Goal: Task Accomplishment & Management: Manage account settings

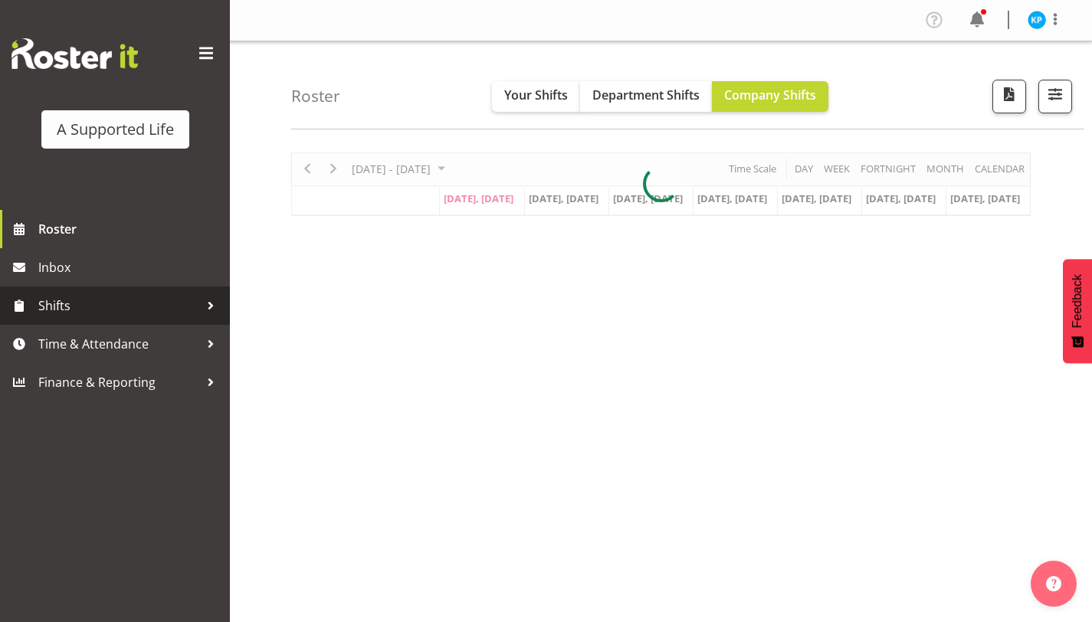
click at [78, 306] on span "Shifts" at bounding box center [118, 305] width 161 height 23
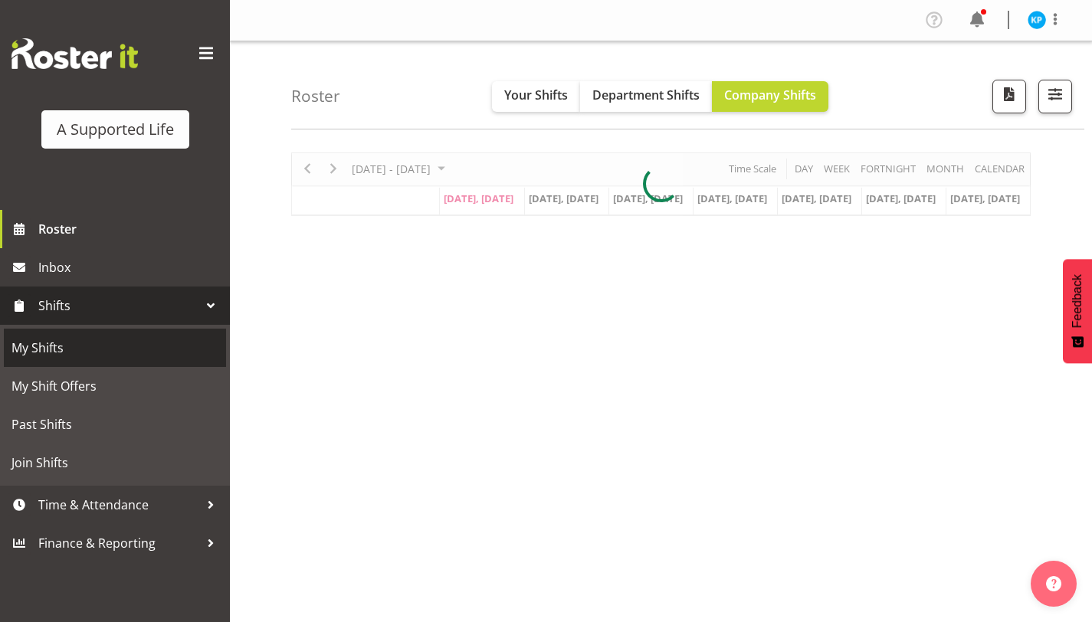
click at [92, 362] on link "My Shifts" at bounding box center [115, 348] width 222 height 38
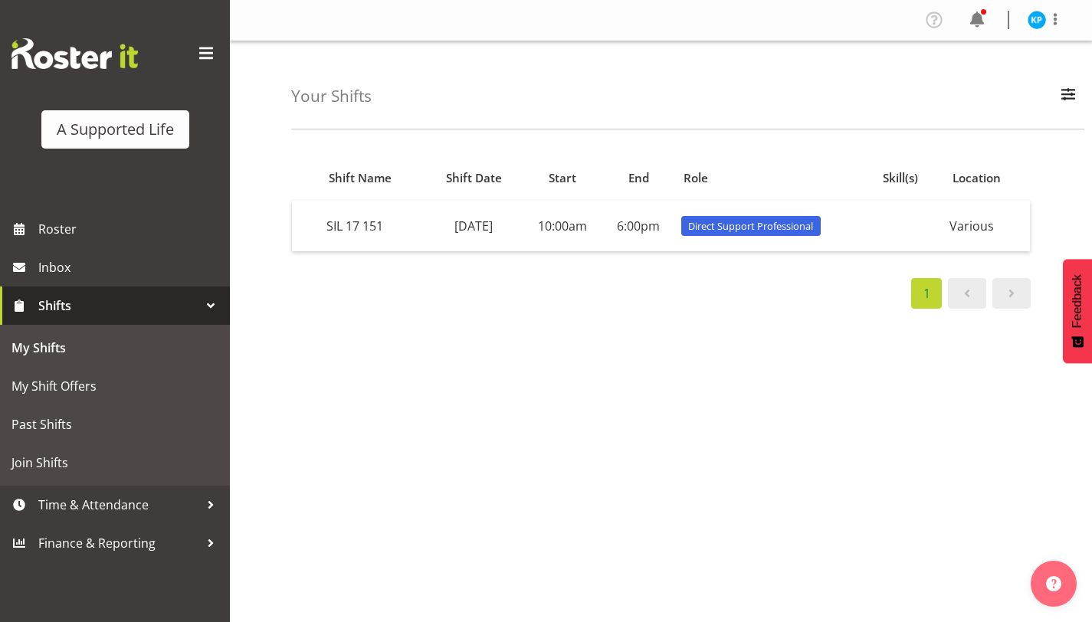
scroll to position [4, 0]
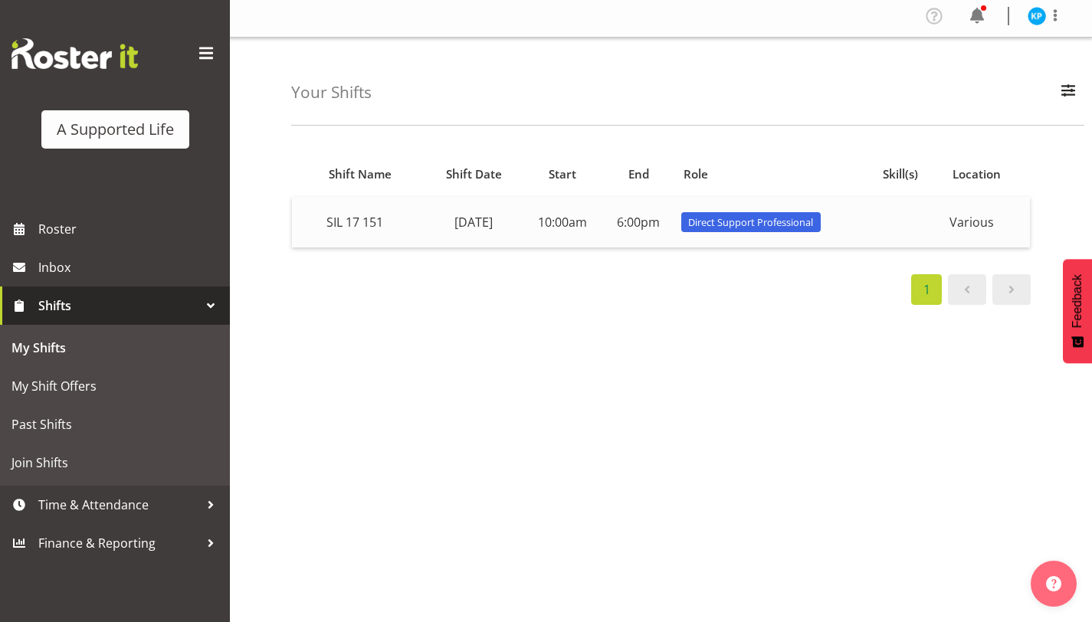
click at [369, 225] on td "SIL 17 151" at bounding box center [373, 222] width 106 height 51
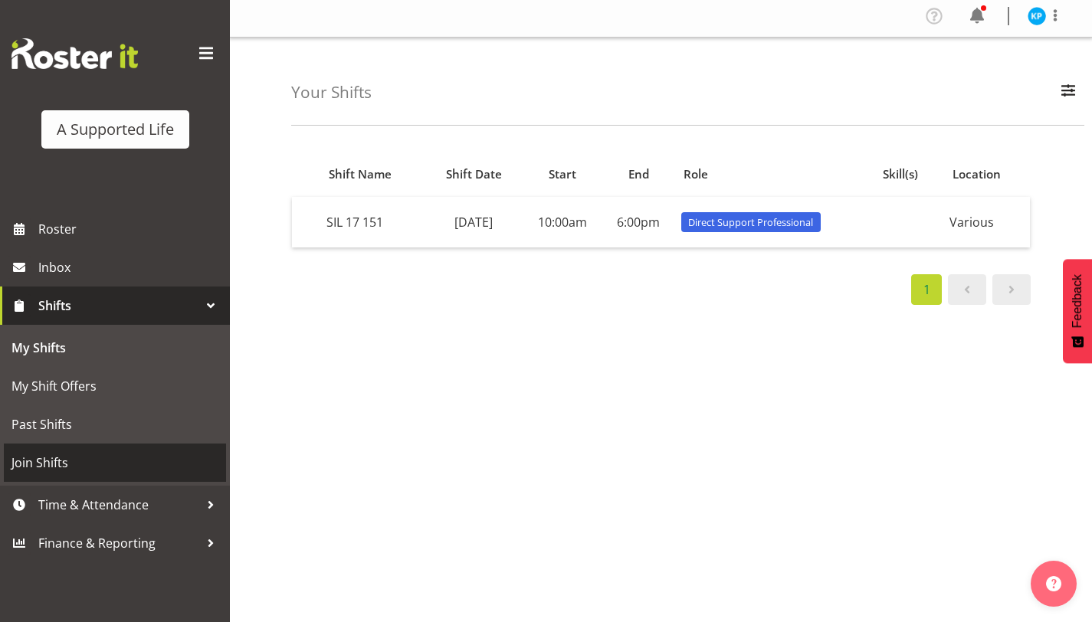
click at [154, 478] on link "Join Shifts" at bounding box center [115, 463] width 222 height 38
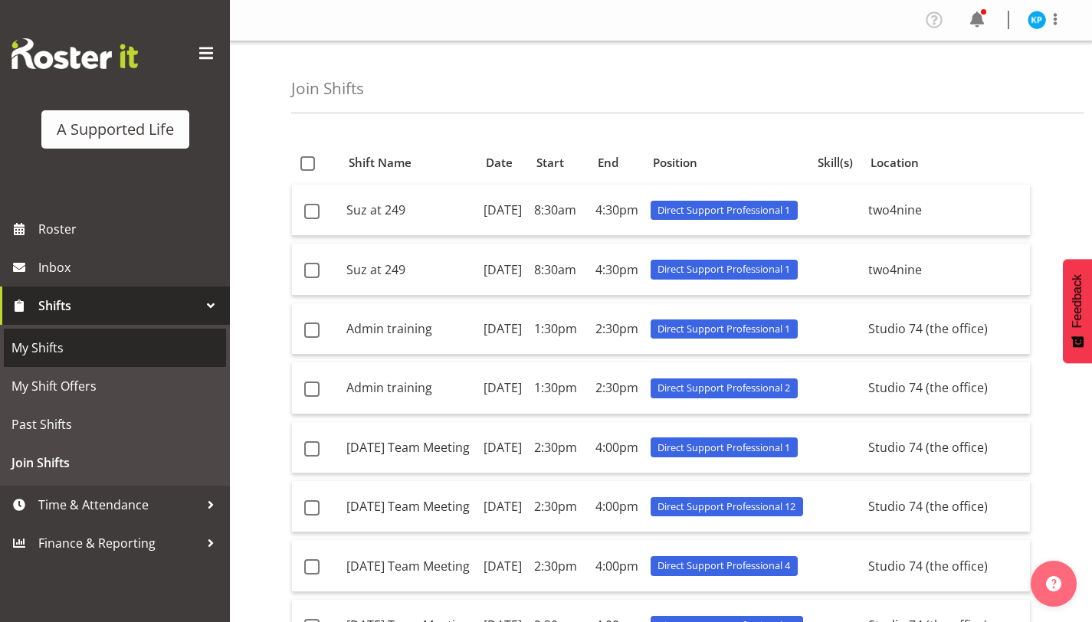
click at [65, 354] on span "My Shifts" at bounding box center [114, 347] width 207 height 23
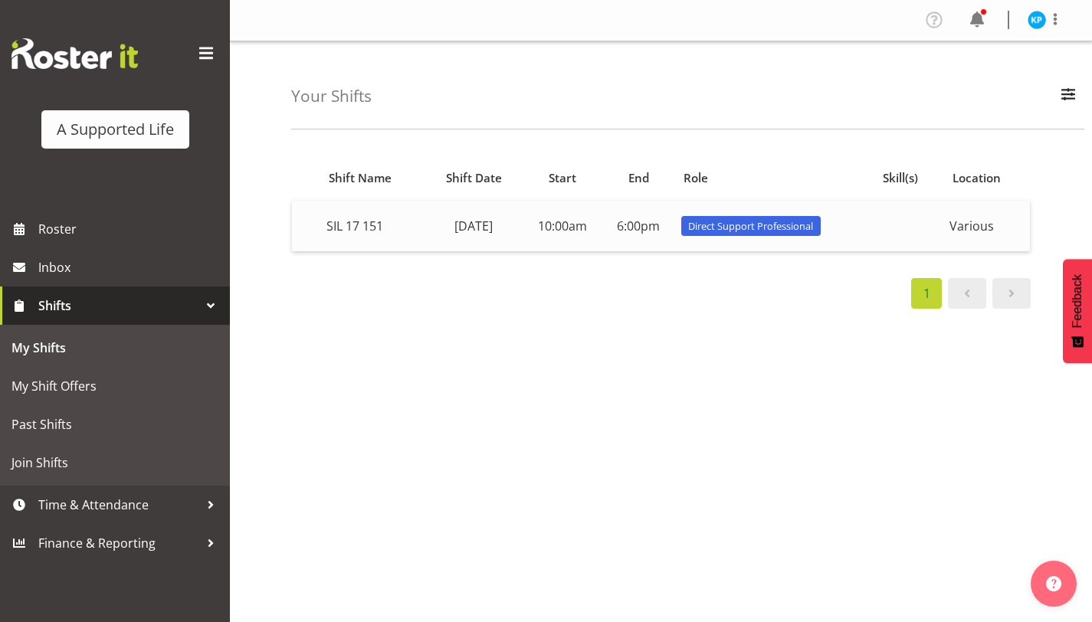
click at [675, 230] on td "6:00pm" at bounding box center [638, 226] width 73 height 51
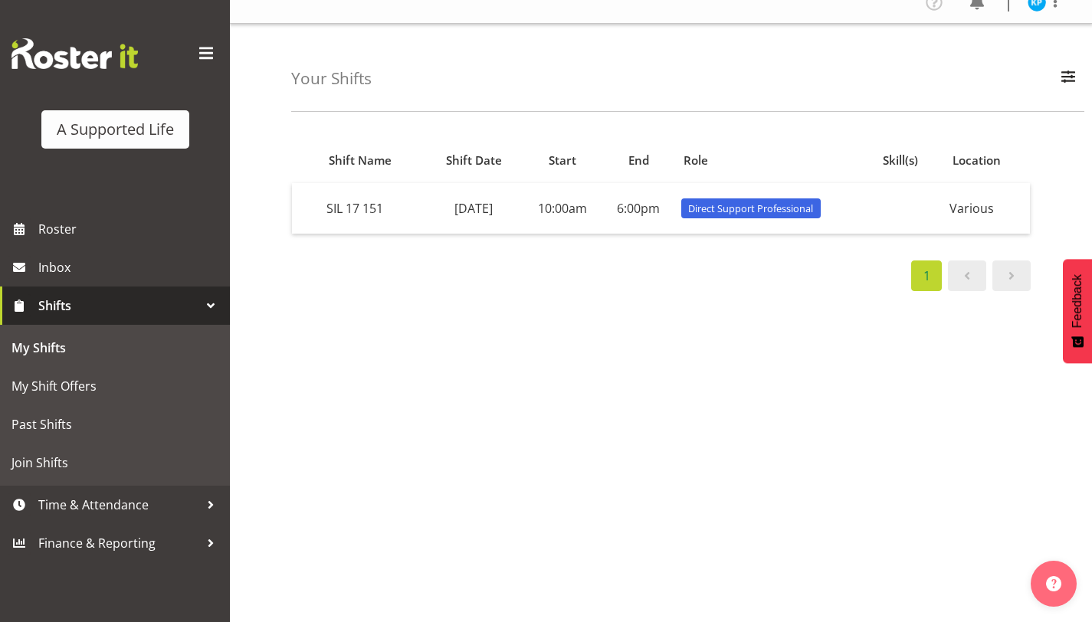
scroll to position [15, 0]
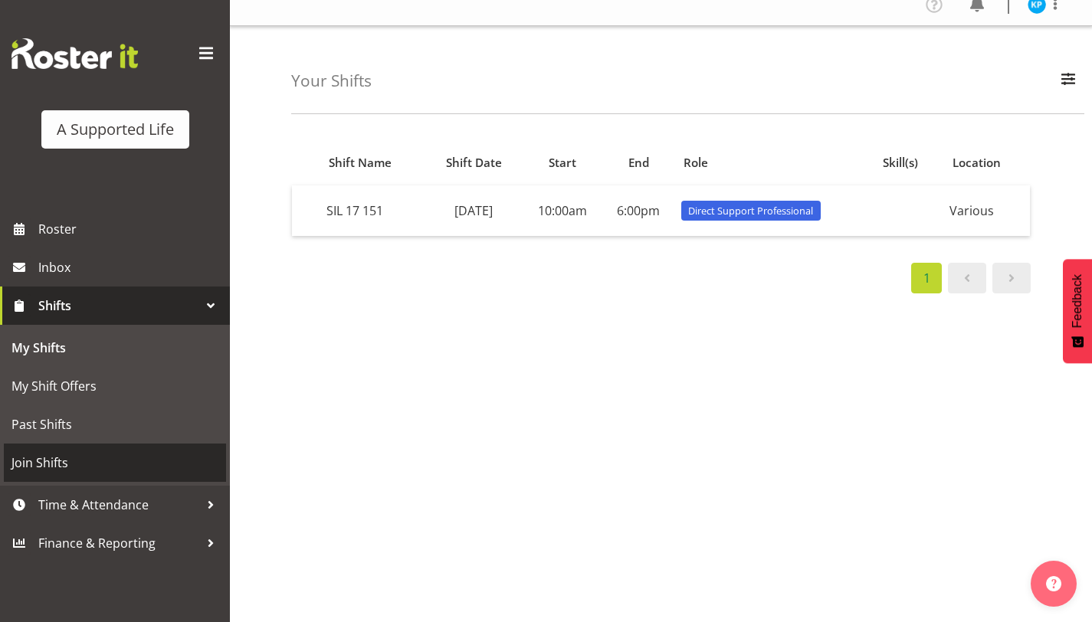
click at [86, 451] on span "Join Shifts" at bounding box center [114, 462] width 207 height 23
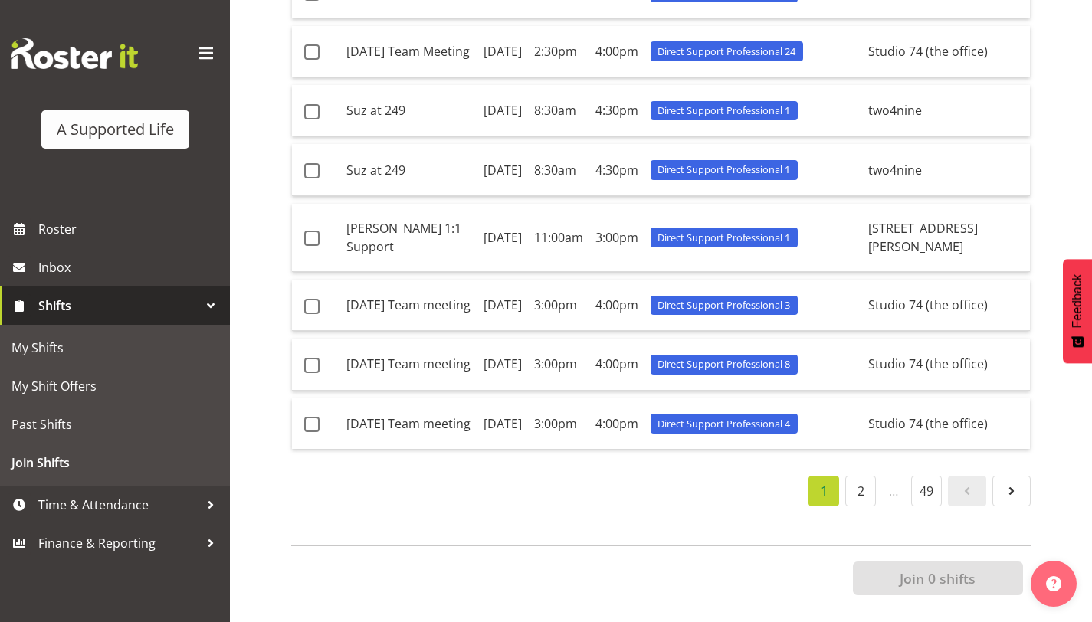
scroll to position [952, 0]
click at [861, 486] on link "2" at bounding box center [860, 491] width 31 height 31
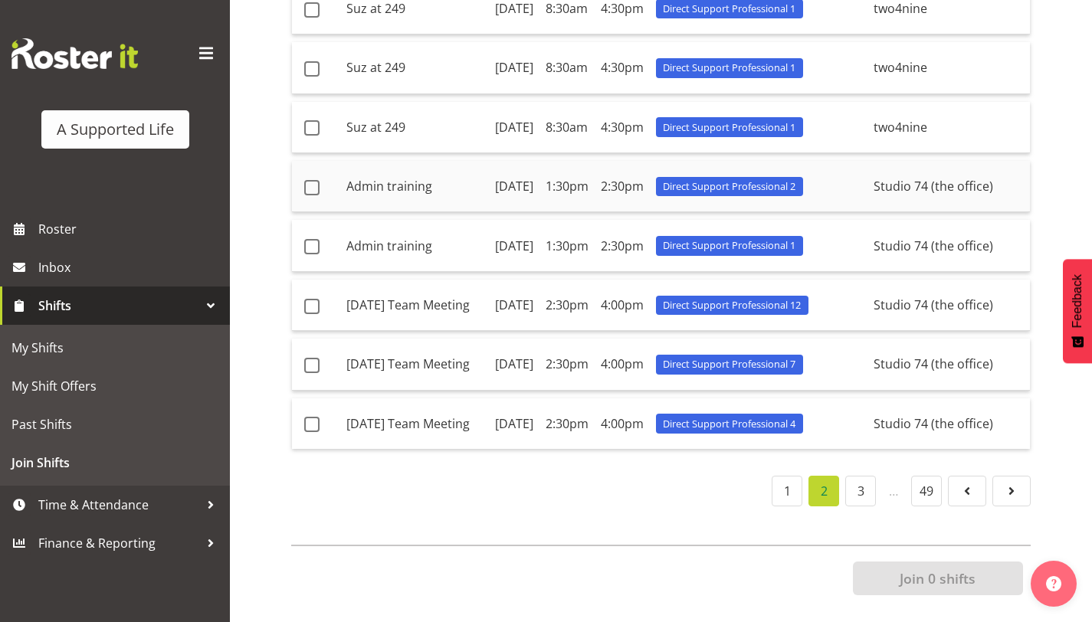
scroll to position [936, 0]
click at [860, 477] on link "3" at bounding box center [860, 491] width 31 height 31
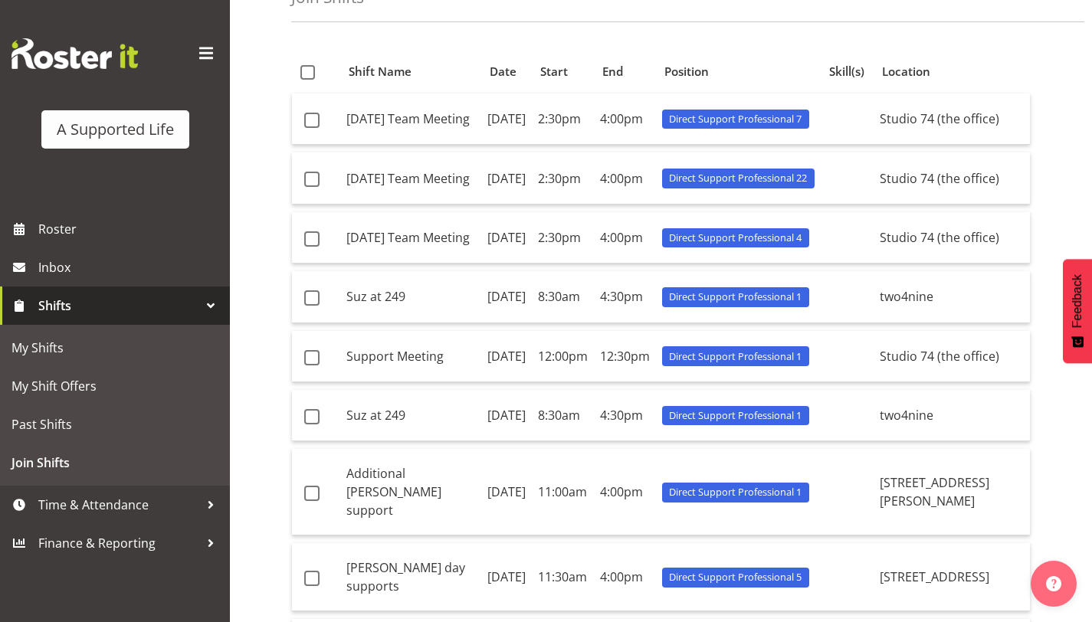
scroll to position [31, 0]
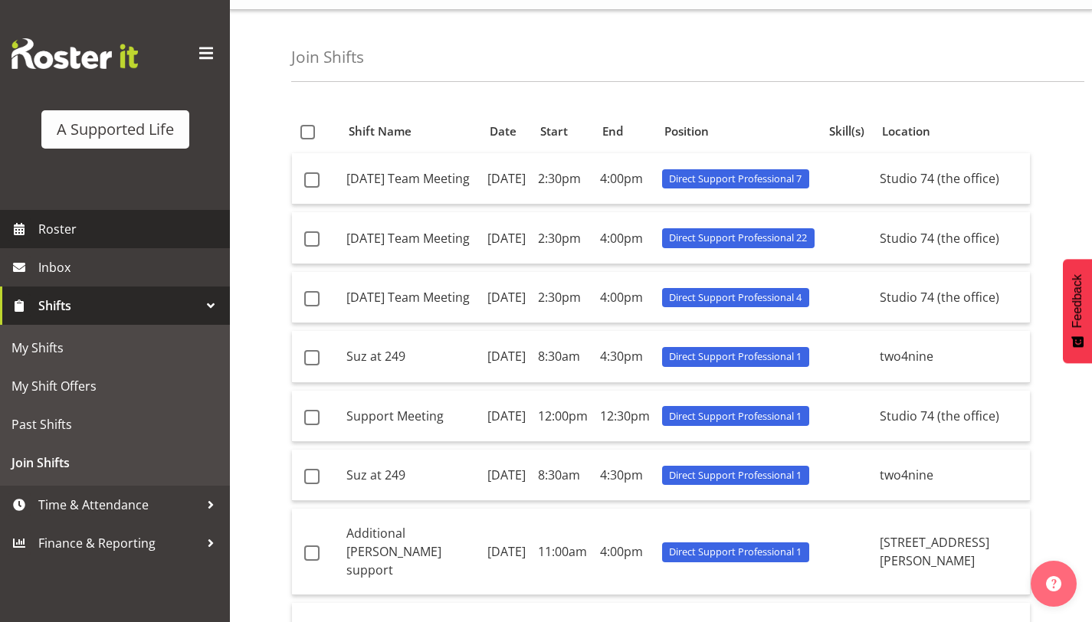
click at [79, 220] on span "Roster" at bounding box center [130, 229] width 184 height 23
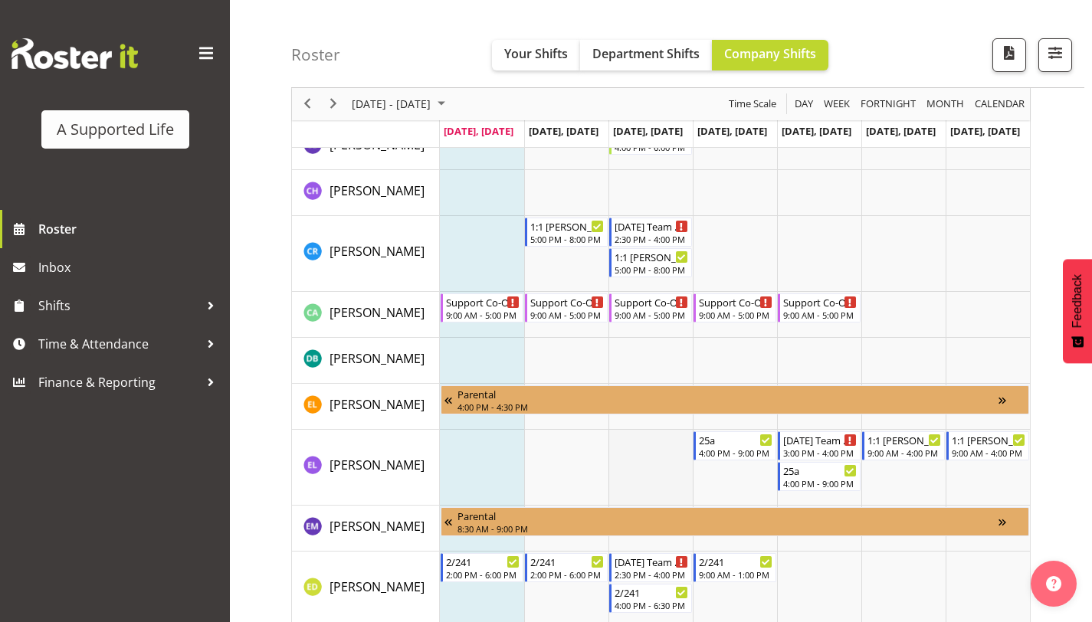
scroll to position [2303, 0]
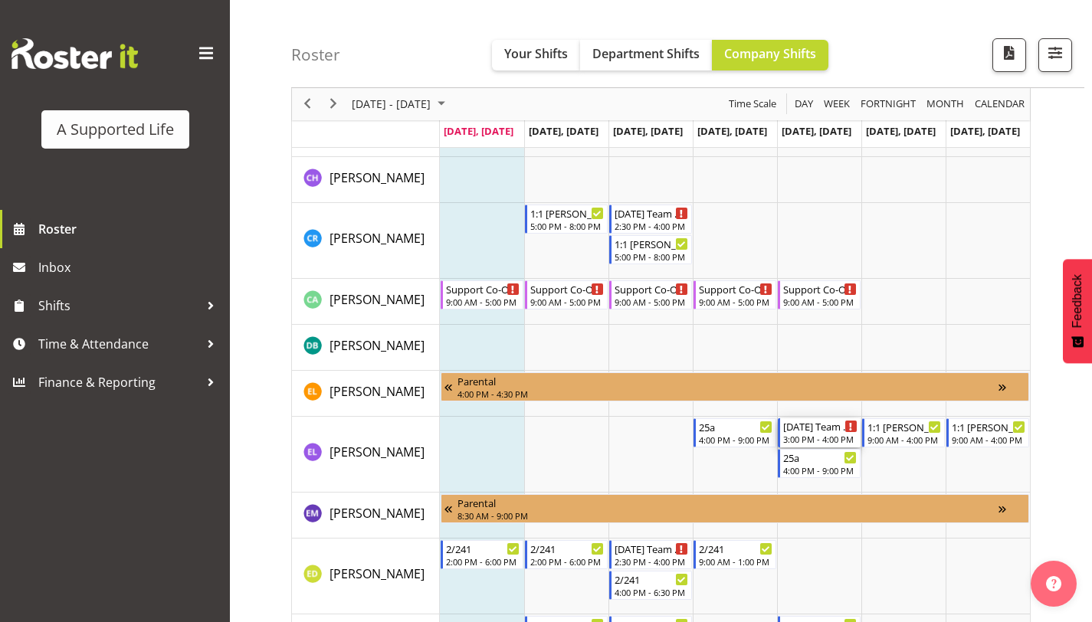
click at [852, 426] on div "Timeline Week of September 22, 2025" at bounding box center [850, 426] width 11 height 11
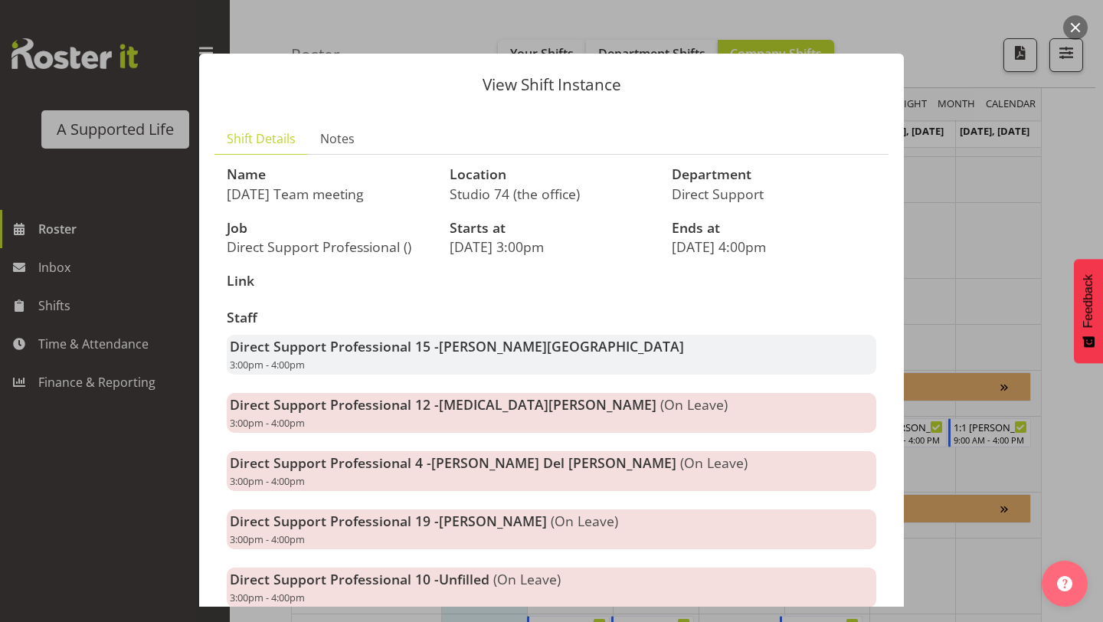
click at [1076, 30] on button "button" at bounding box center [1076, 27] width 25 height 25
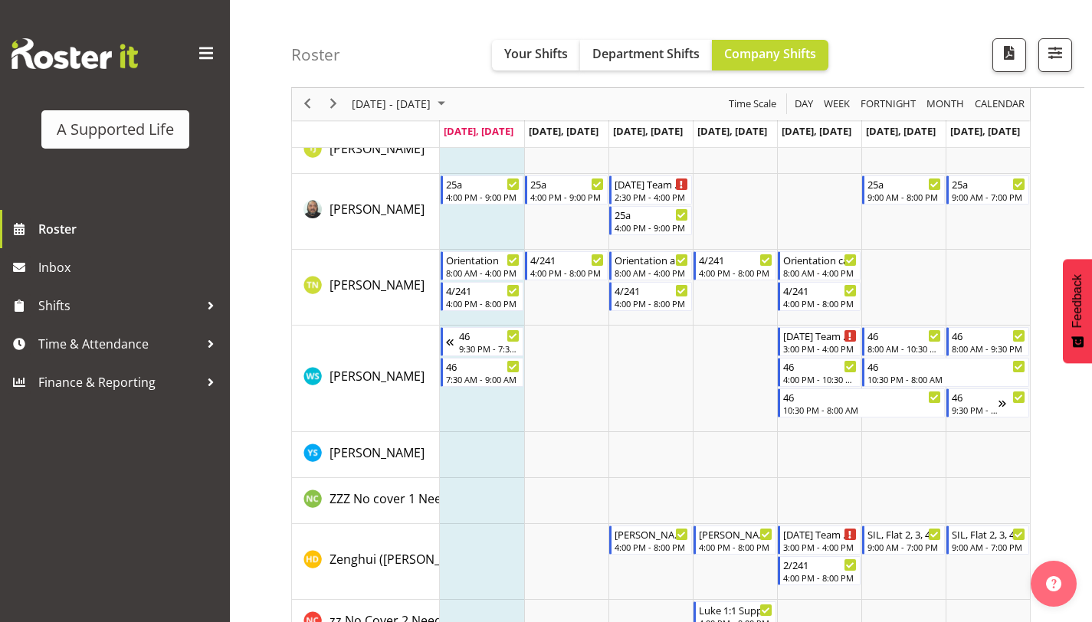
scroll to position [8024, 0]
